Goal: Transaction & Acquisition: Book appointment/travel/reservation

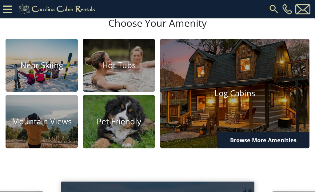
scroll to position [352, 0]
click at [42, 147] on img at bounding box center [42, 121] width 72 height 53
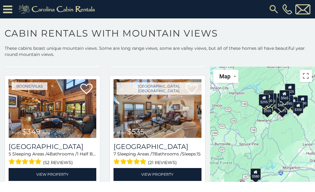
scroll to position [135, 0]
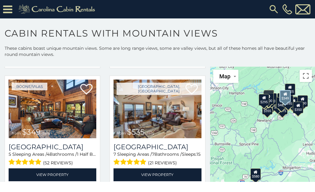
click at [62, 116] on img at bounding box center [53, 109] width 88 height 59
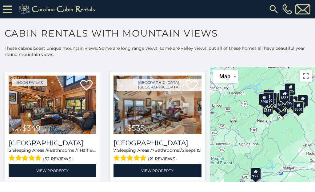
scroll to position [137, 0]
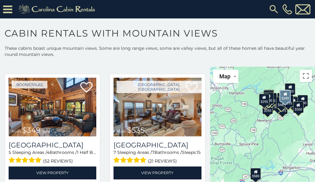
click at [58, 116] on img at bounding box center [53, 107] width 88 height 59
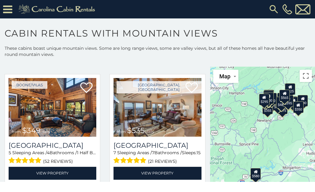
scroll to position [137, 0]
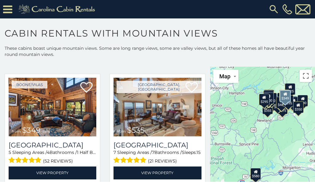
click at [56, 116] on img at bounding box center [53, 107] width 88 height 59
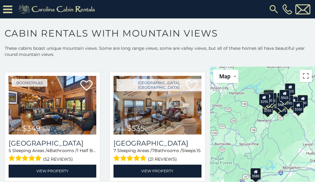
scroll to position [138, 0]
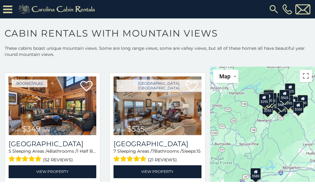
click at [59, 118] on img at bounding box center [53, 106] width 88 height 59
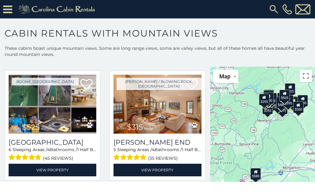
scroll to position [608, 0]
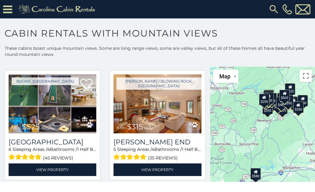
click at [56, 107] on img at bounding box center [53, 103] width 88 height 59
